Goal: Task Accomplishment & Management: Manage account settings

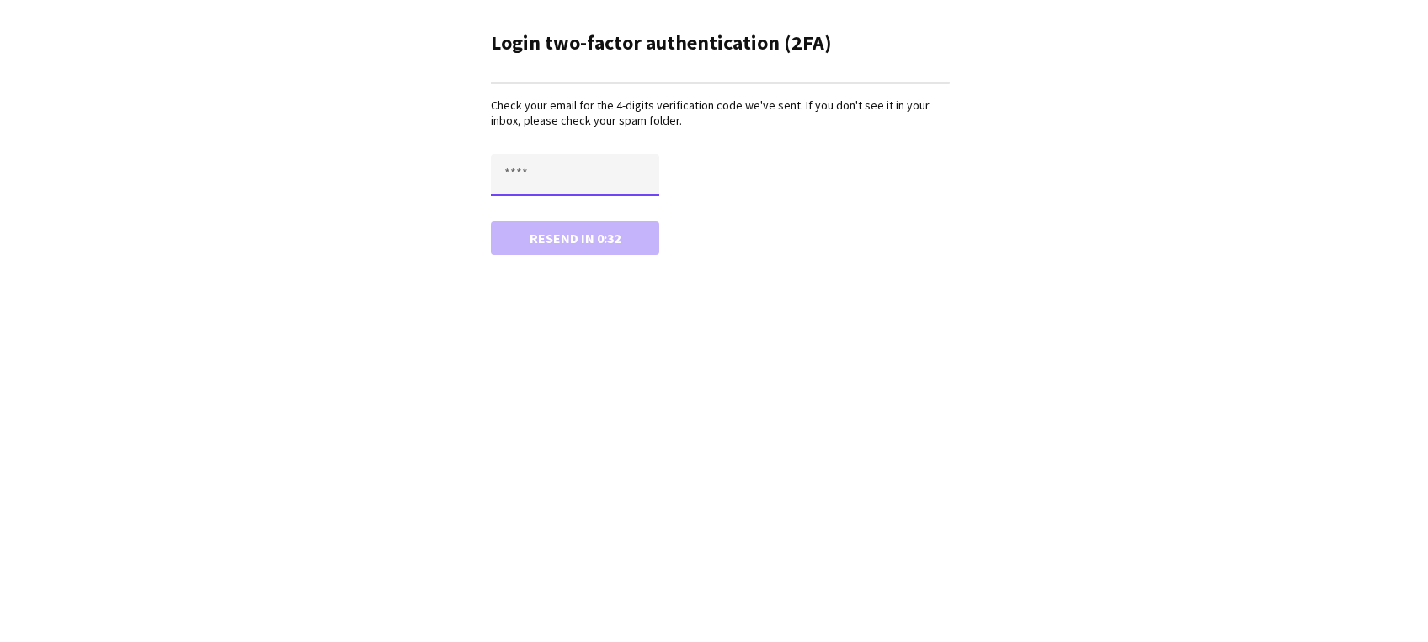
click at [557, 175] on input "text" at bounding box center [575, 175] width 168 height 42
type input "****"
click at [491, 221] on button "Confirm" at bounding box center [575, 238] width 168 height 34
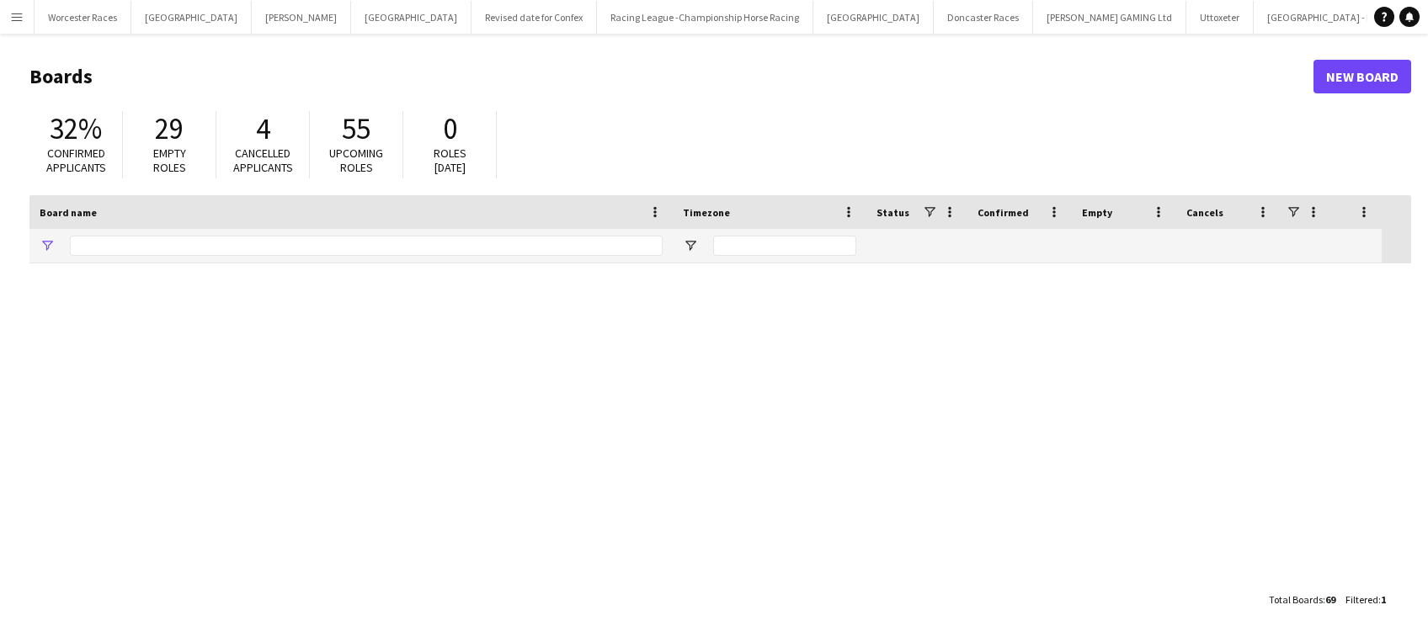
type input "**"
click at [13, 15] on app-icon "Menu" at bounding box center [16, 16] width 13 height 13
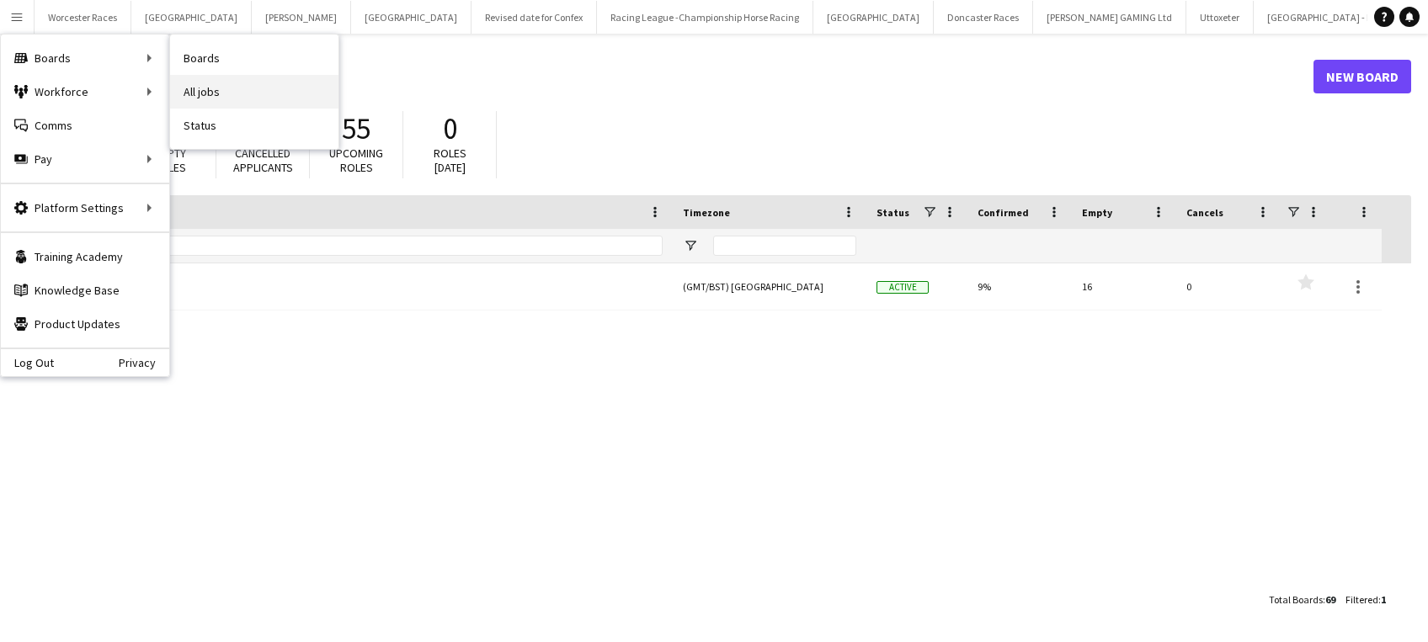
click at [196, 89] on link "All jobs" at bounding box center [254, 92] width 168 height 34
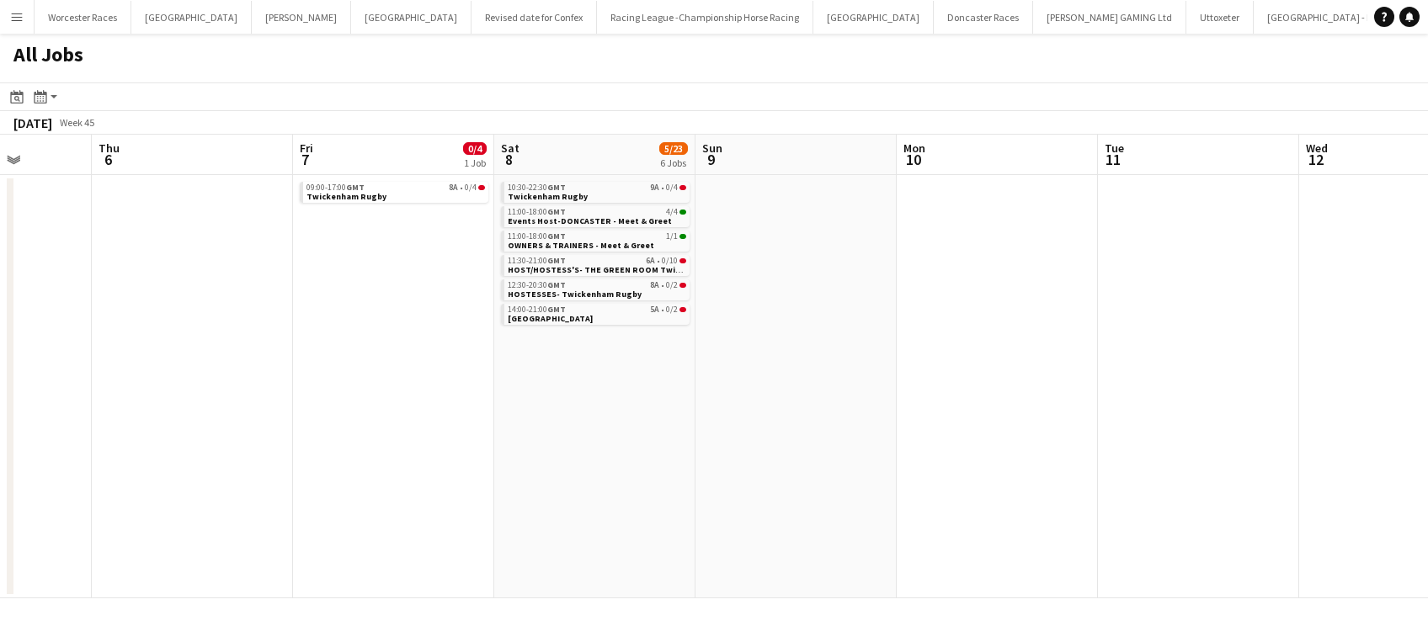
scroll to position [0, 511]
click at [358, 189] on span "GMT" at bounding box center [356, 187] width 19 height 11
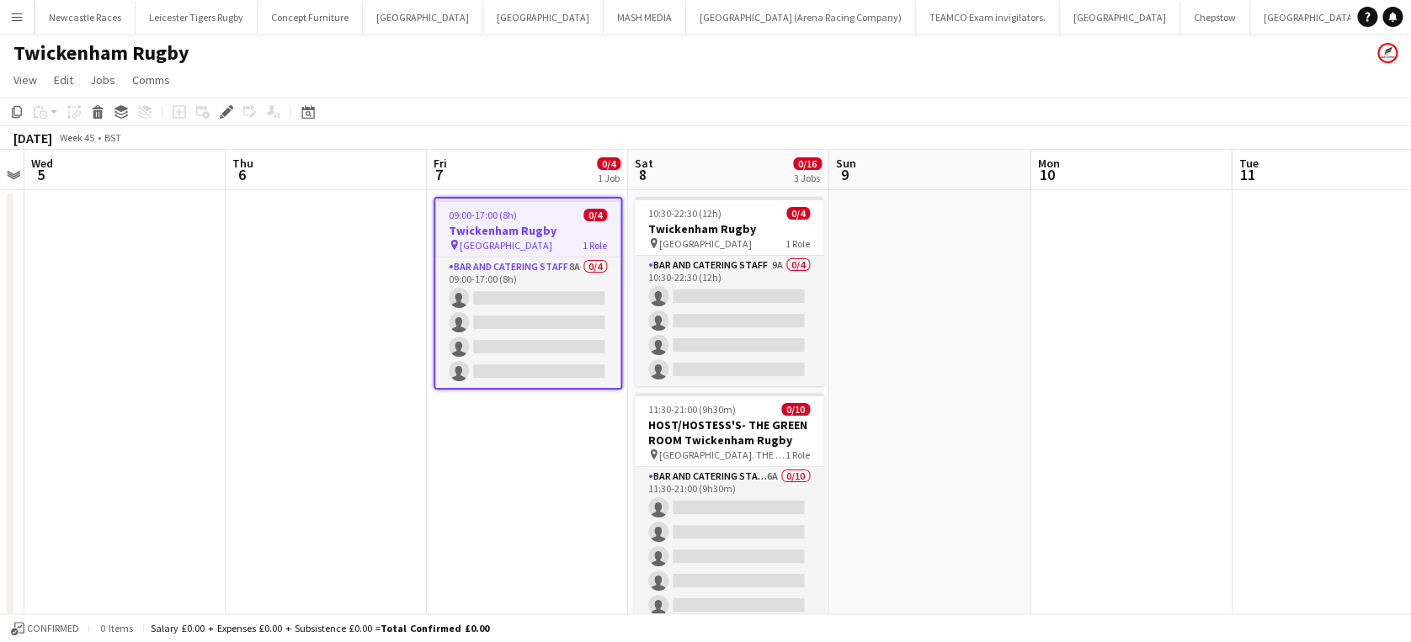
click at [395, 227] on app-date-cell at bounding box center [326, 515] width 201 height 651
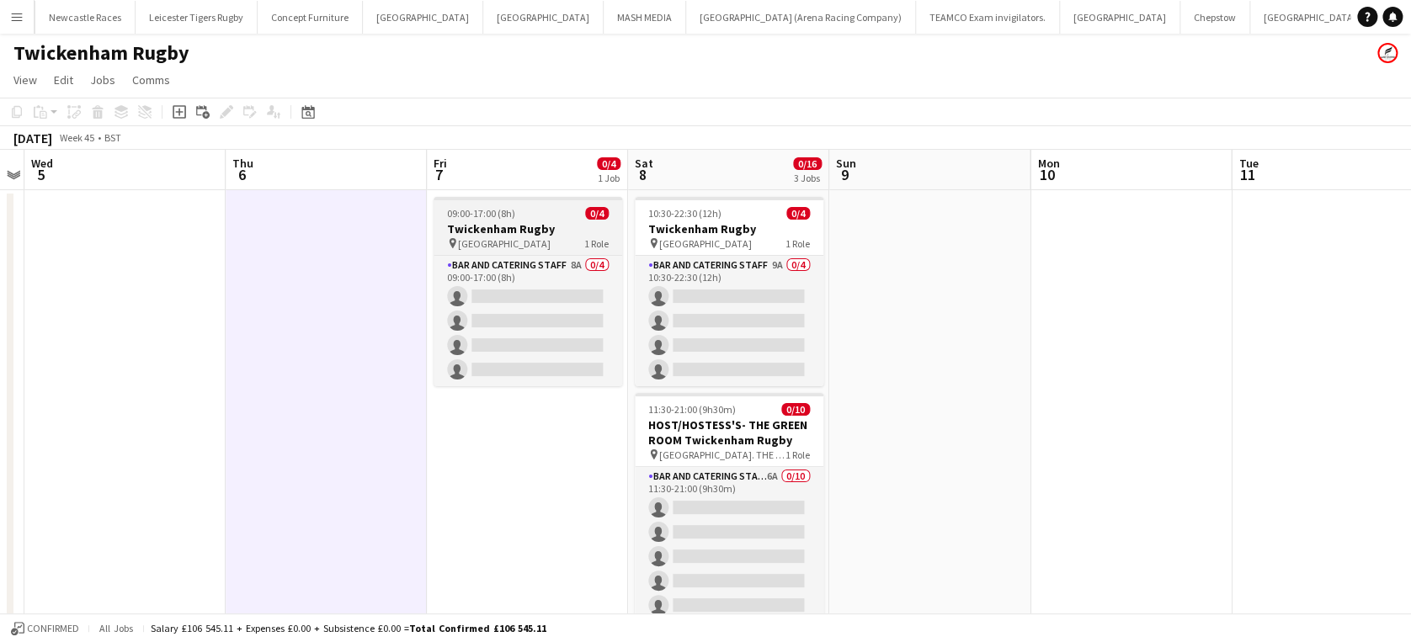
click at [484, 213] on span "09:00-17:00 (8h)" at bounding box center [481, 213] width 68 height 13
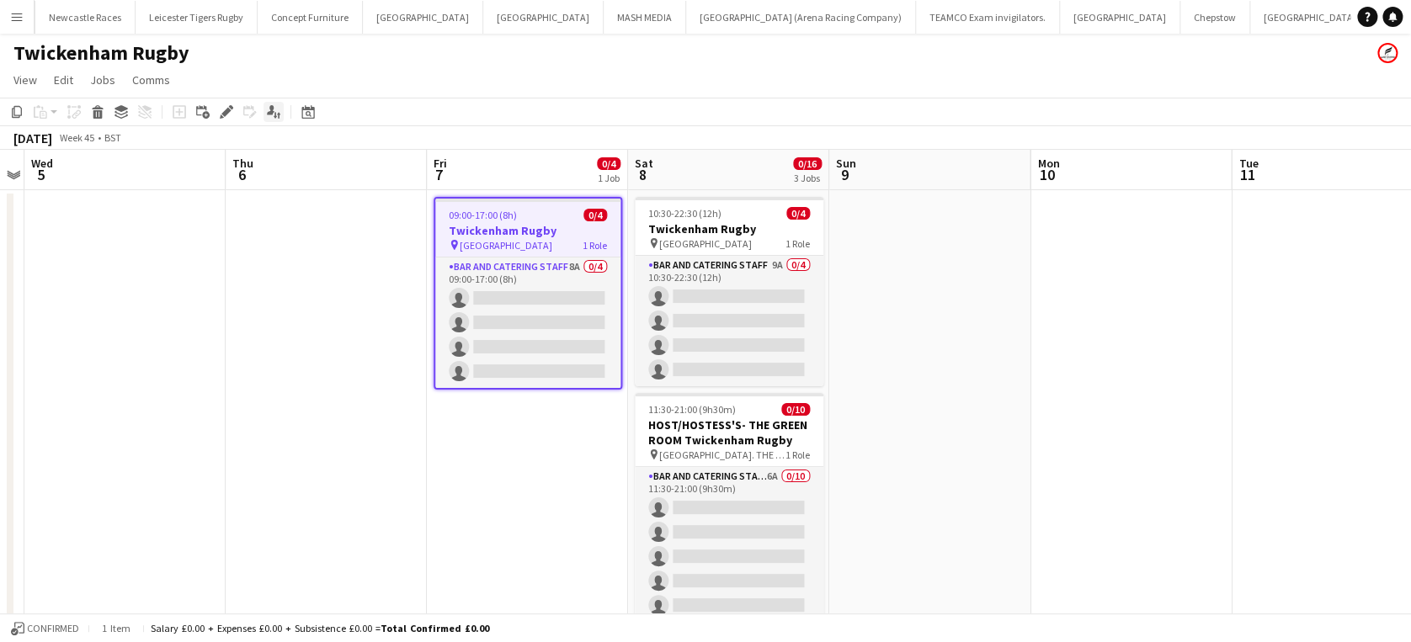
click at [270, 106] on icon at bounding box center [271, 109] width 8 height 9
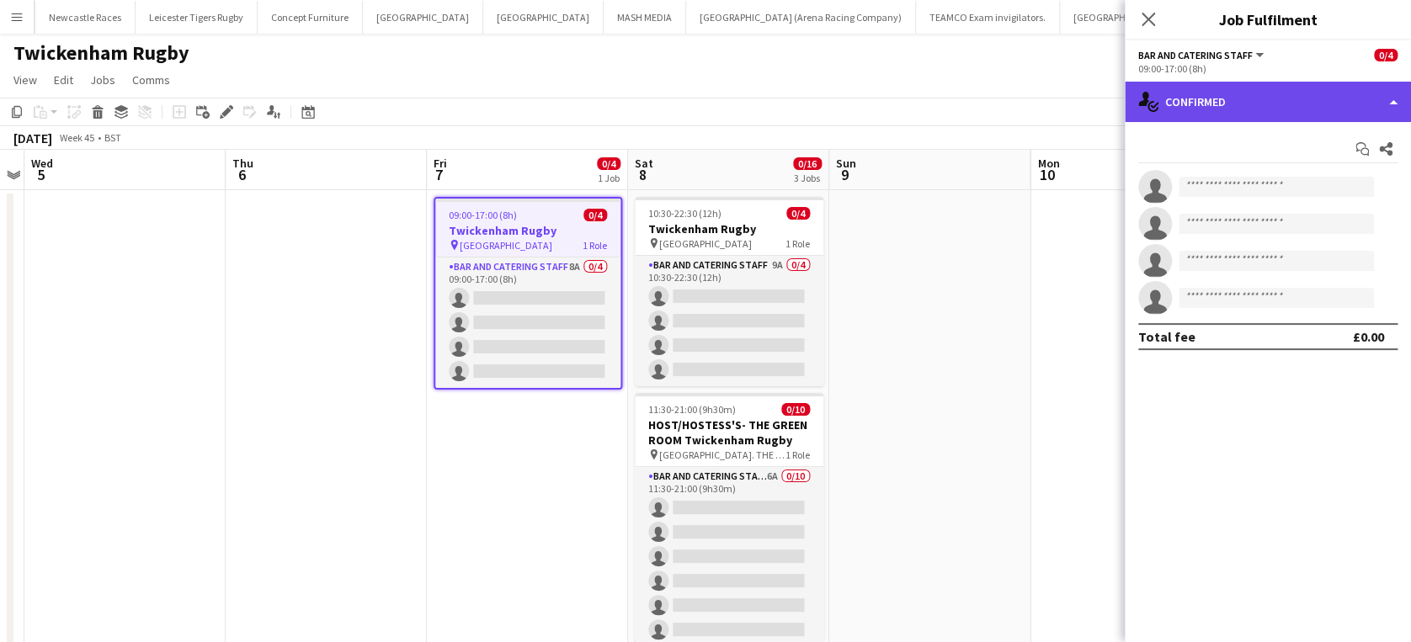
click at [1312, 98] on div "single-neutral-actions-check-2 Confirmed" at bounding box center [1268, 102] width 286 height 40
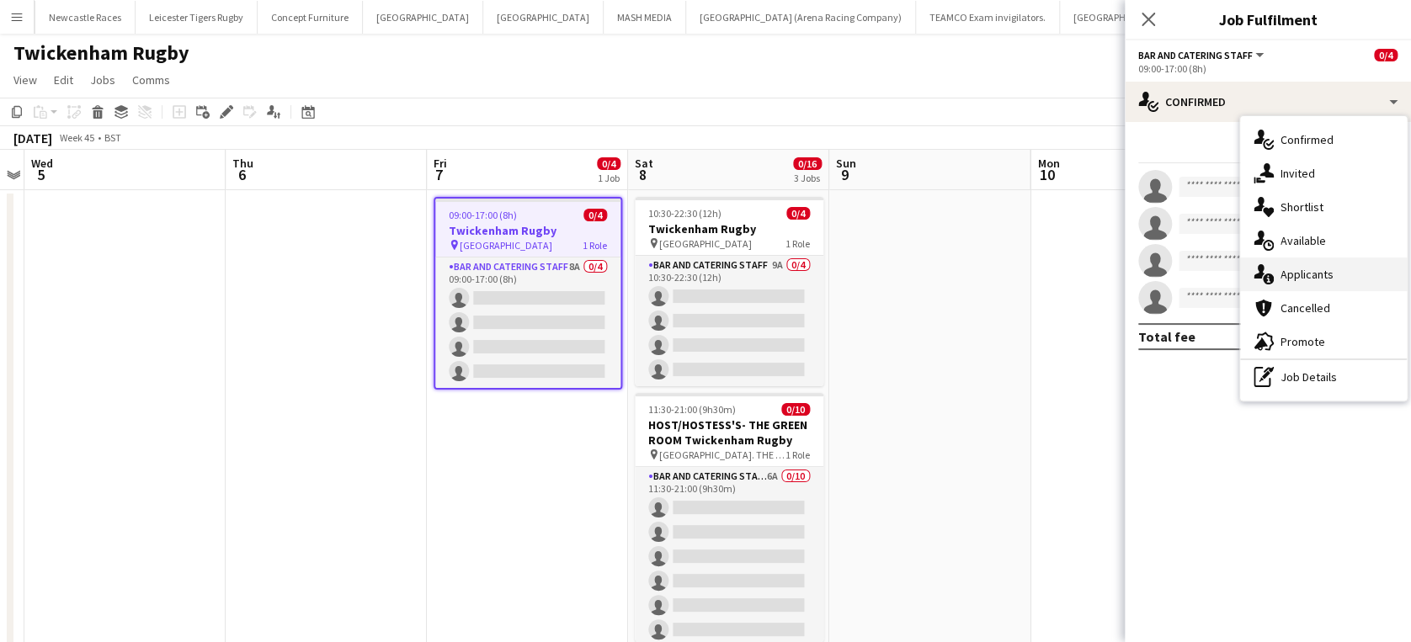
click at [1316, 269] on span "Applicants" at bounding box center [1306, 274] width 53 height 15
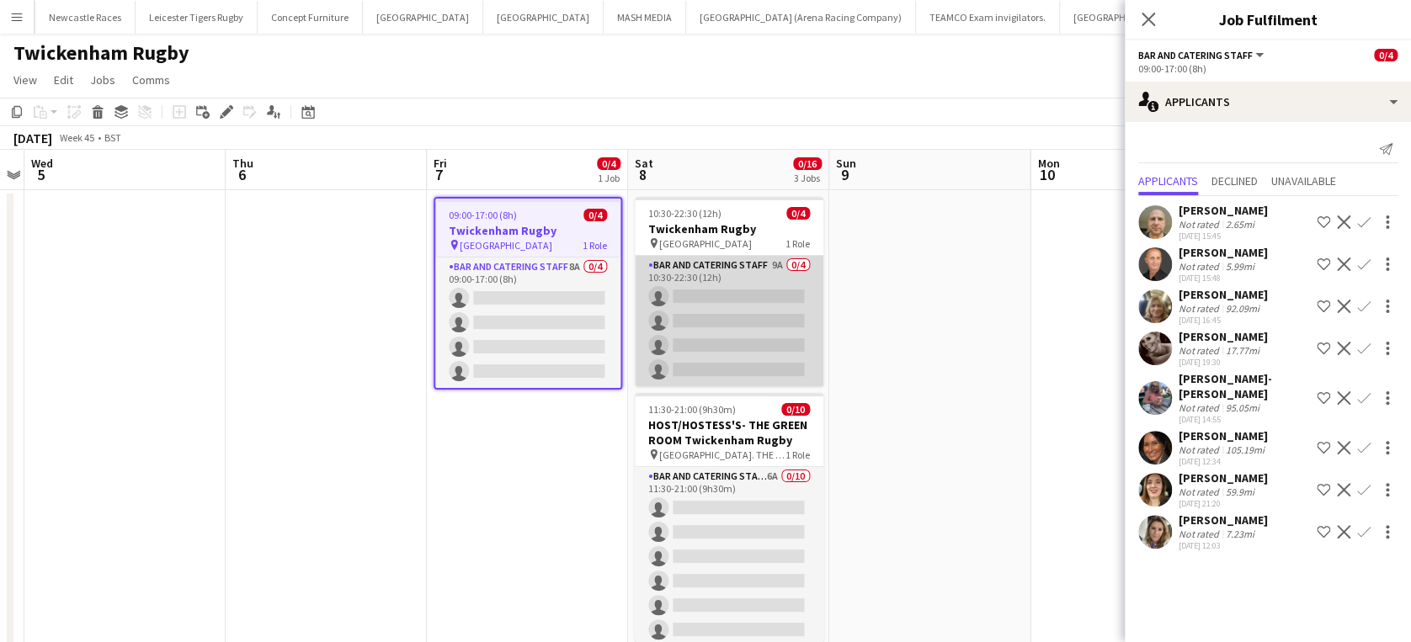
click at [741, 304] on app-card-role "Bar and Catering Staff 9A 0/4 10:30-22:30 (12h) single-neutral-actions single-n…" at bounding box center [729, 321] width 189 height 130
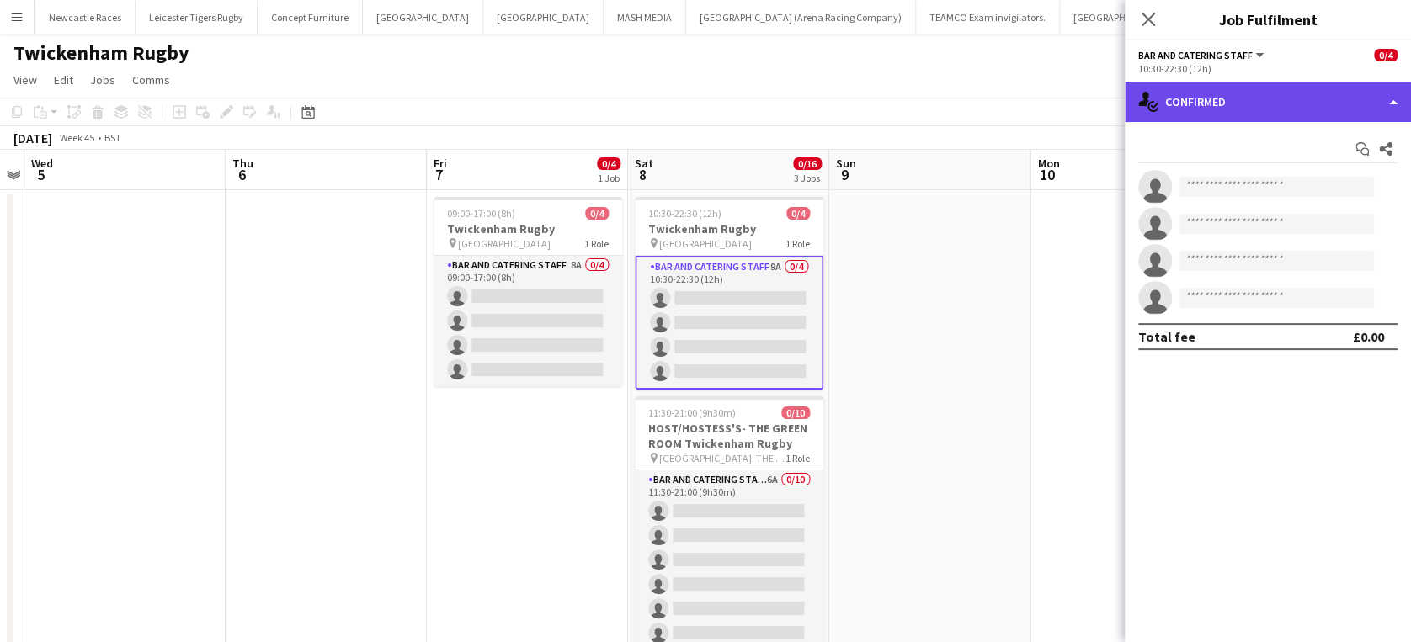
click at [1309, 110] on div "single-neutral-actions-check-2 Confirmed" at bounding box center [1268, 102] width 286 height 40
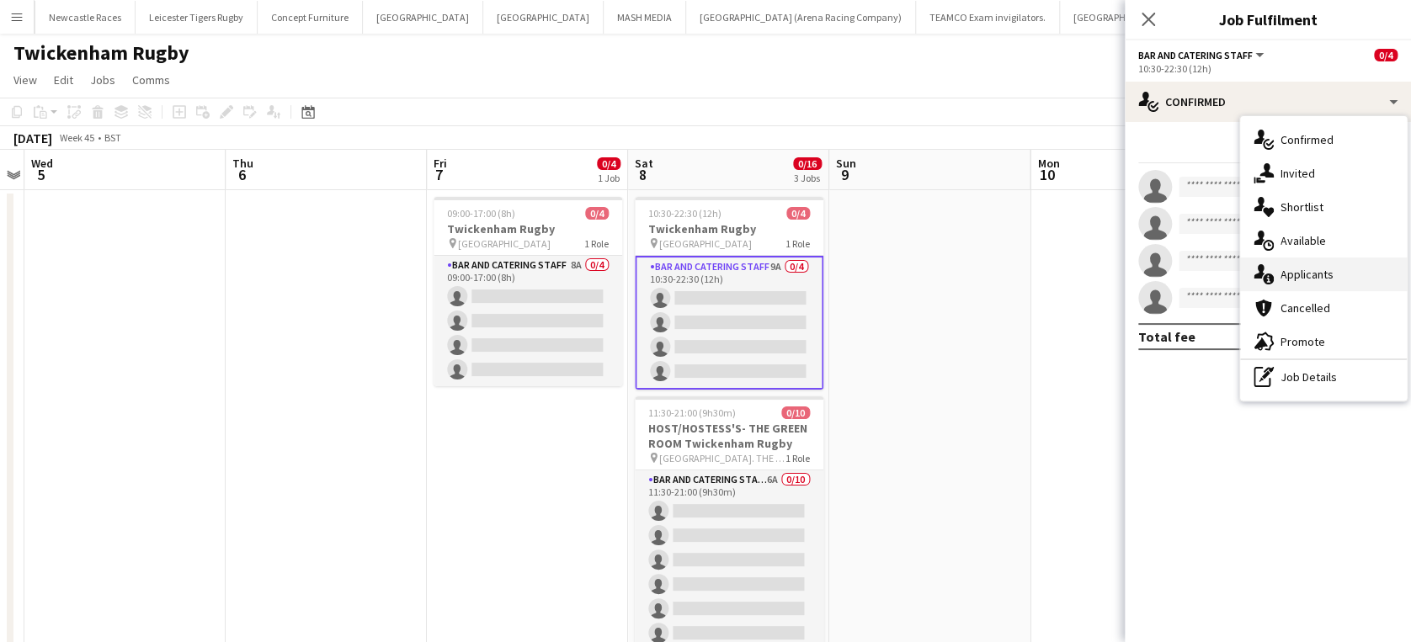
click at [1331, 269] on span "Applicants" at bounding box center [1306, 274] width 53 height 15
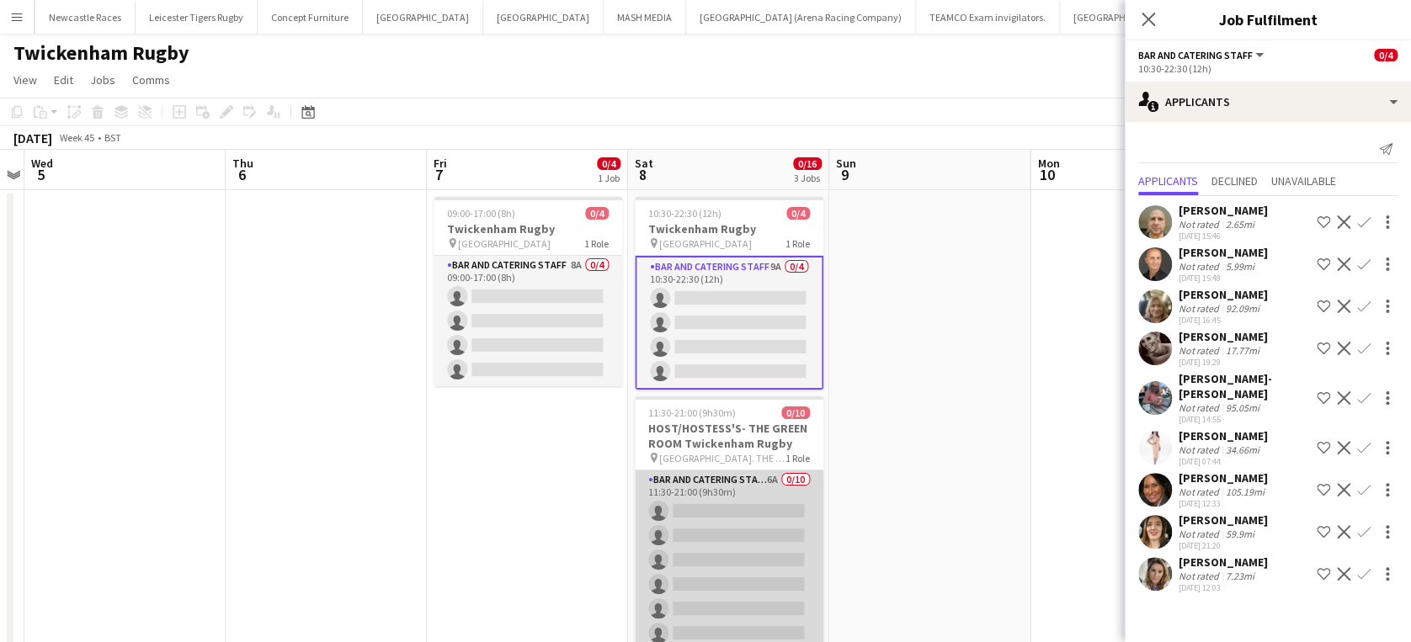
click at [735, 559] on app-card-role "Bar and Catering Staff 6A 0/10 11:30-21:00 (9h30m) single-neutral-actions singl…" at bounding box center [729, 609] width 189 height 277
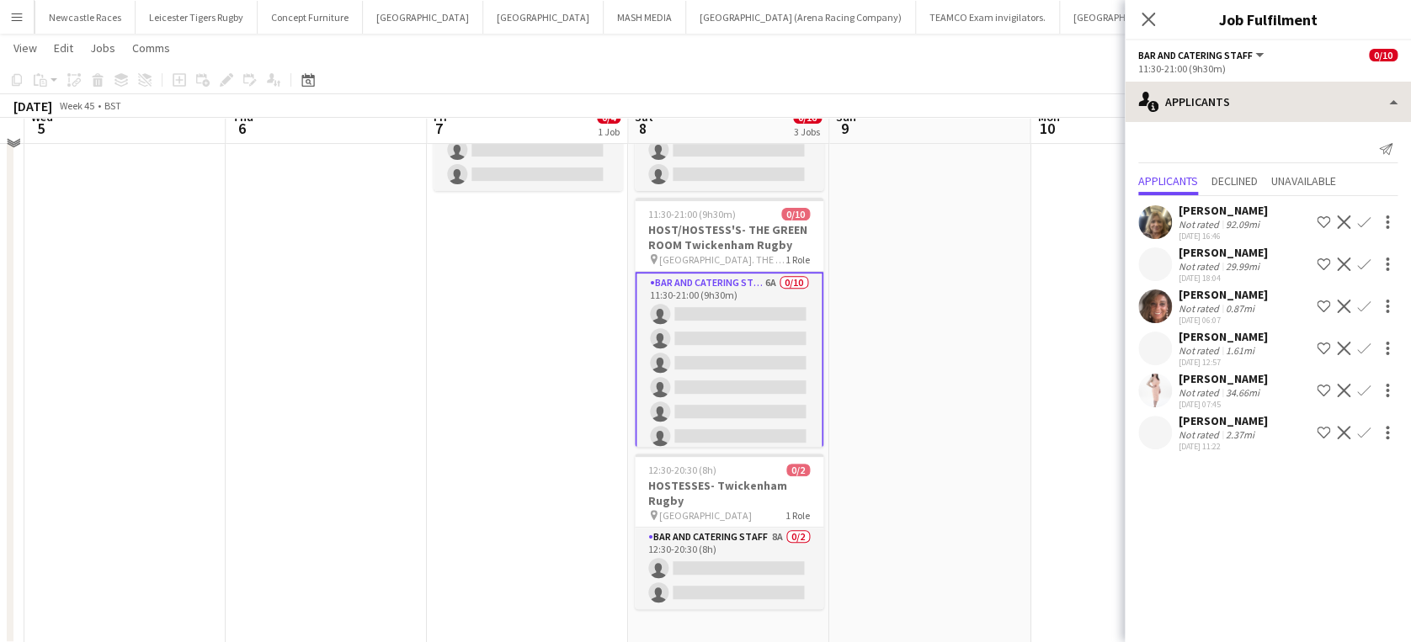
scroll to position [202, 0]
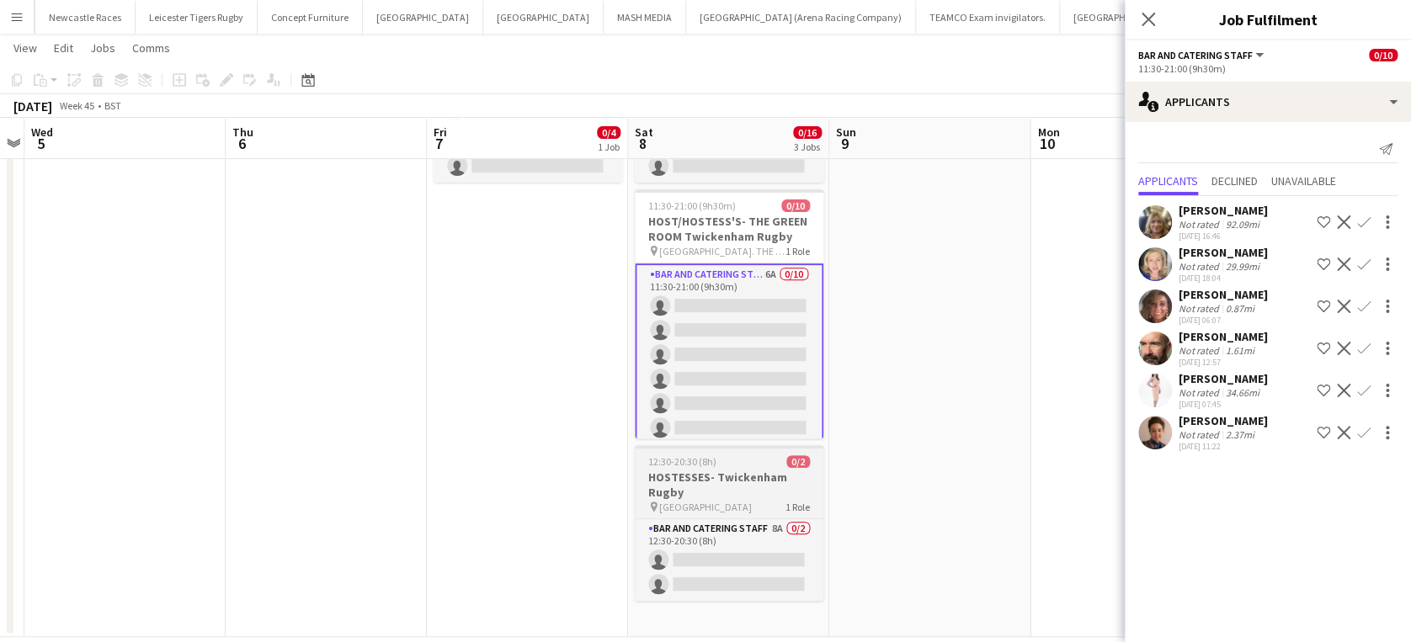
click at [767, 471] on h3 "HOSTESSES- Twickenham Rugby" at bounding box center [729, 485] width 189 height 30
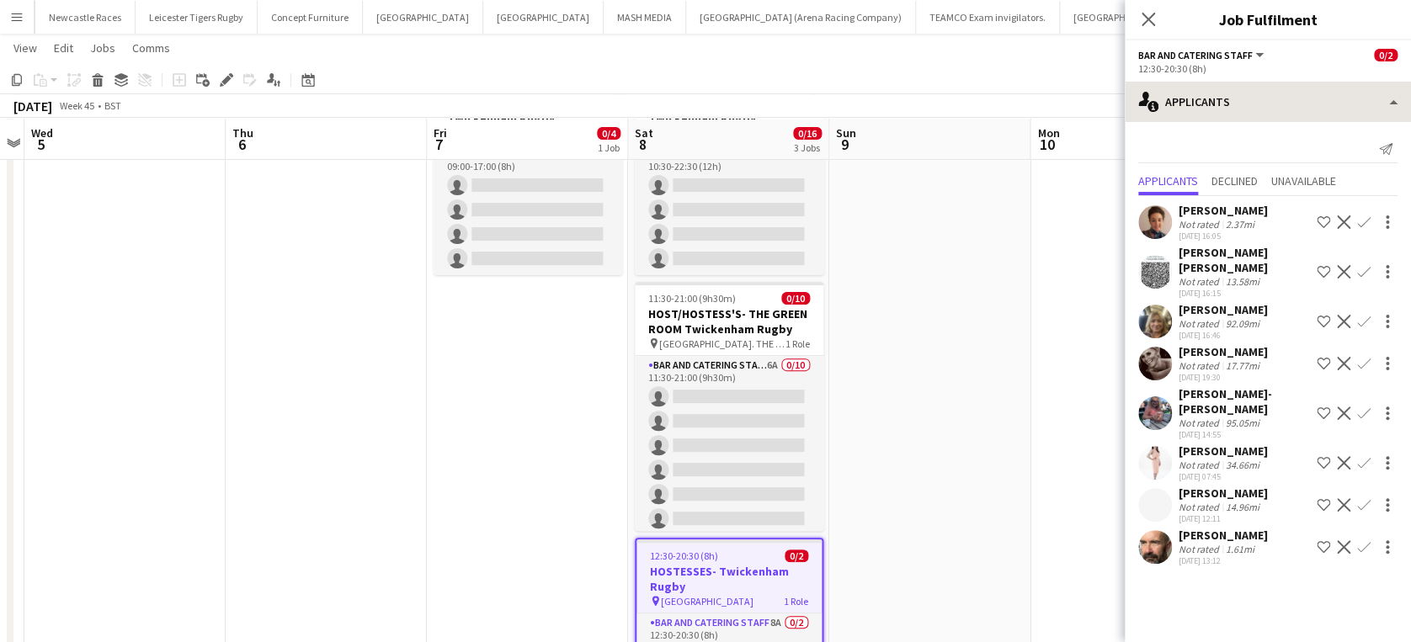
scroll to position [108, 0]
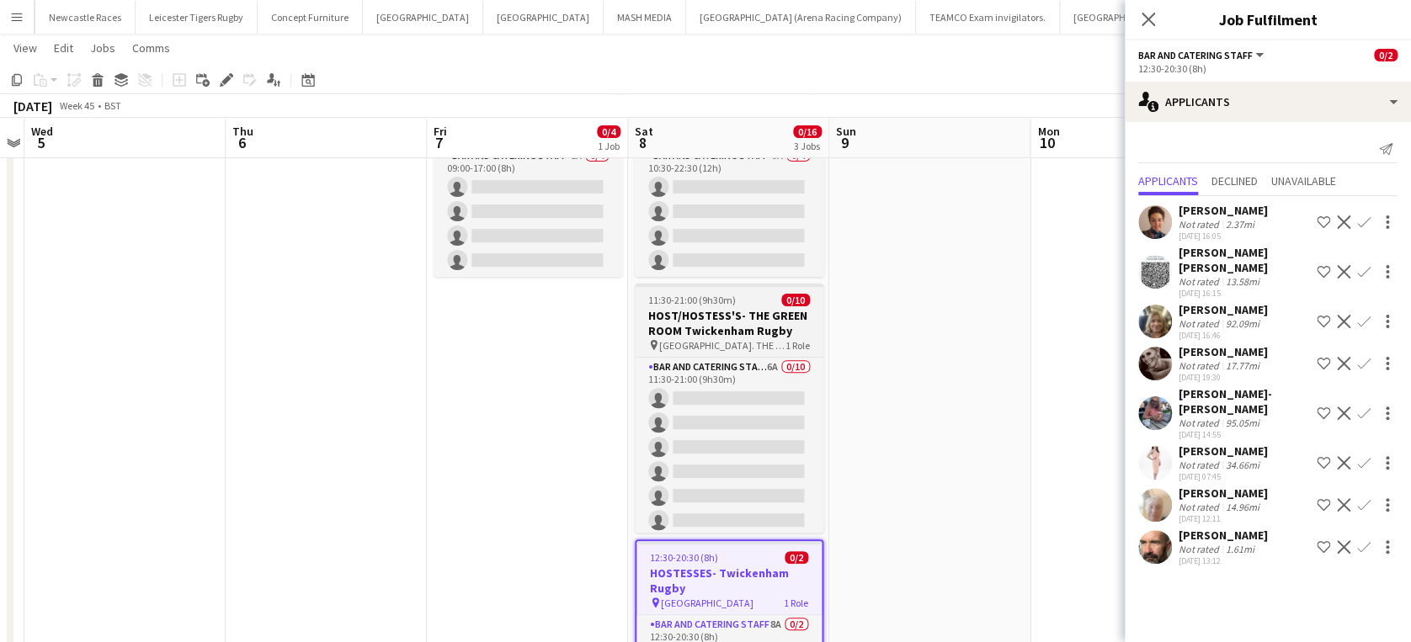
click at [733, 317] on h3 "HOST/HOSTESS'S- THE GREEN ROOM Twickenham Rugby" at bounding box center [729, 323] width 189 height 30
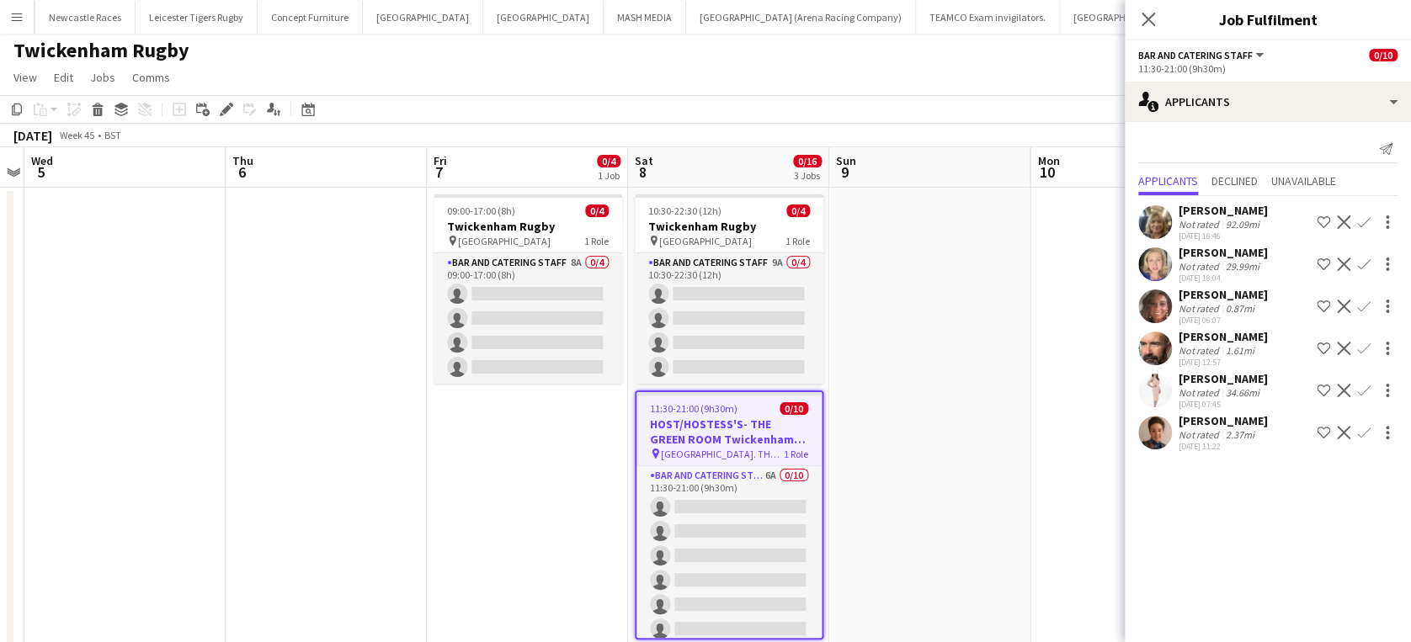
scroll to position [0, 0]
